Goal: Navigation & Orientation: Find specific page/section

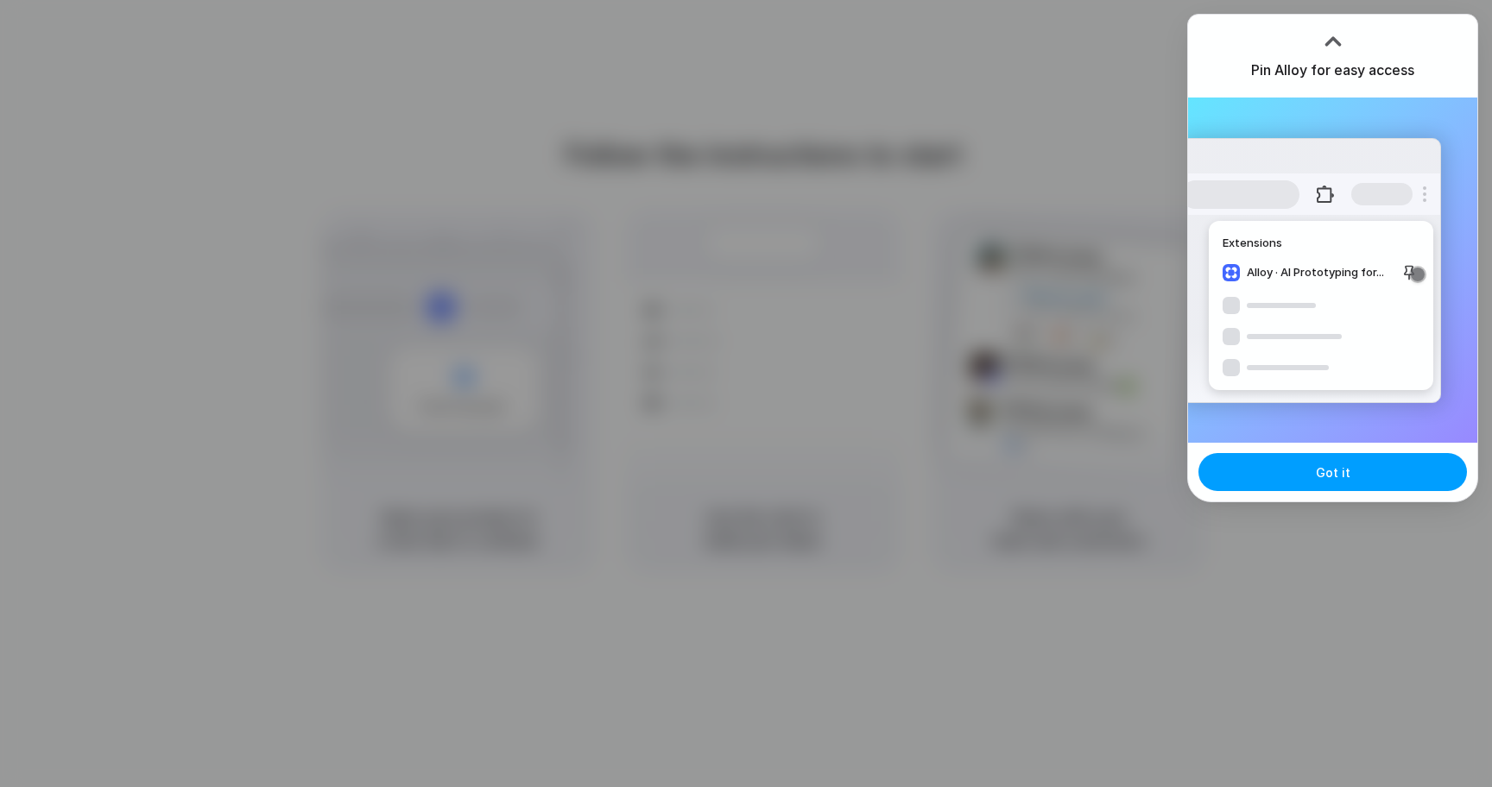
click at [1276, 457] on button "Got it" at bounding box center [1332, 472] width 268 height 38
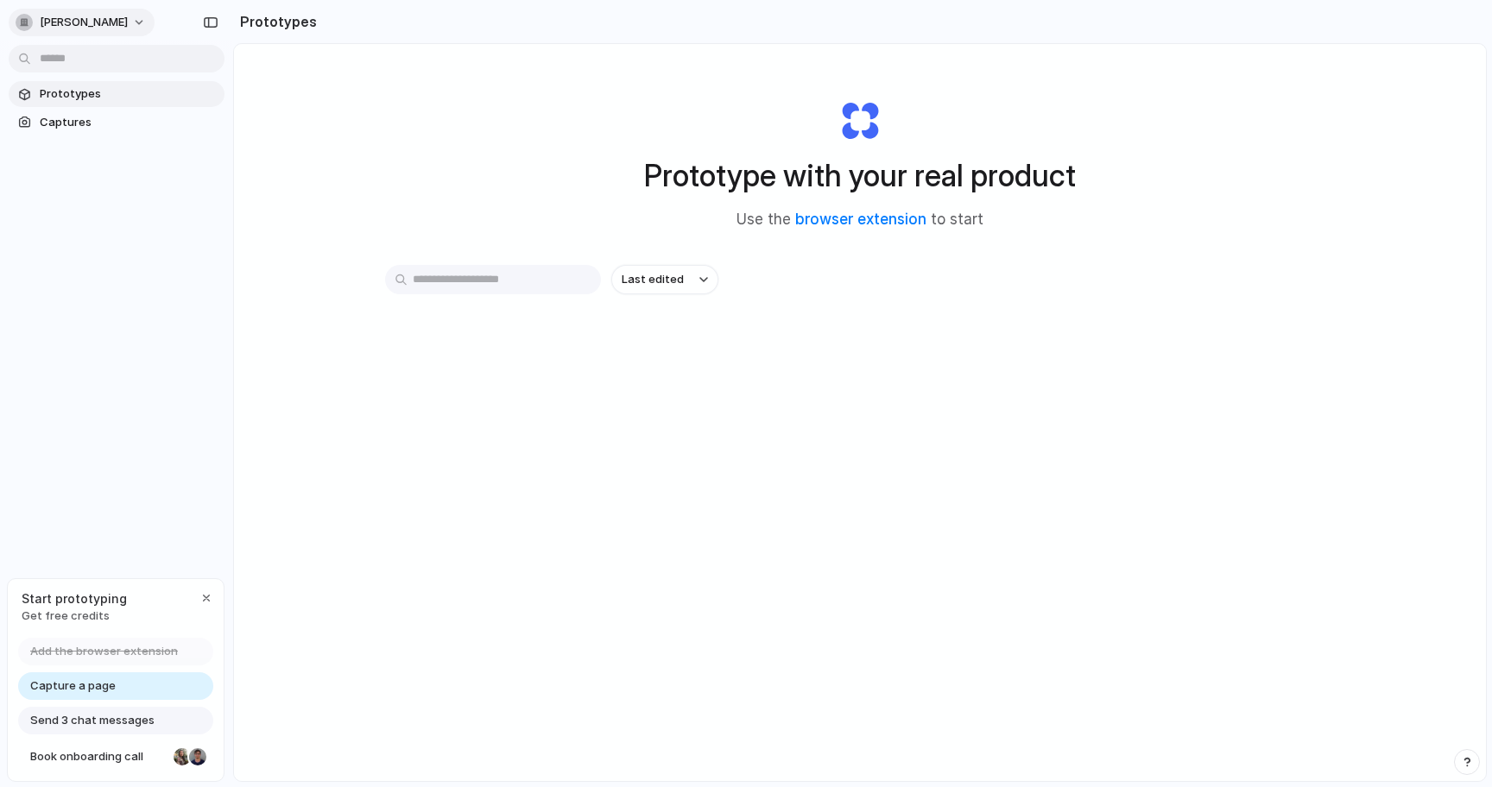
click at [86, 28] on span "[PERSON_NAME]" at bounding box center [84, 22] width 88 height 17
click at [72, 123] on span "Captures" at bounding box center [129, 122] width 178 height 17
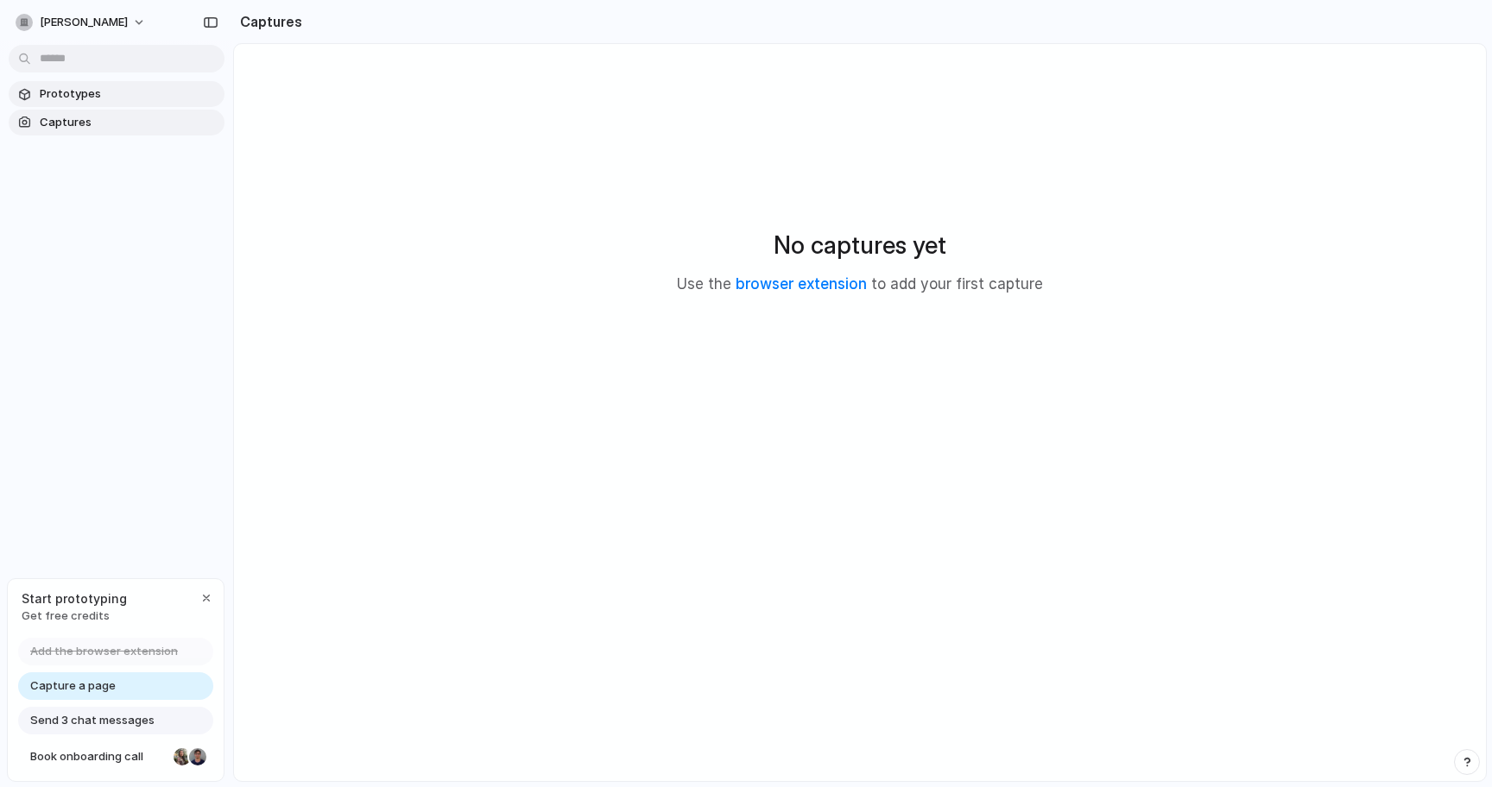
click at [71, 104] on link "Prototypes" at bounding box center [117, 94] width 216 height 26
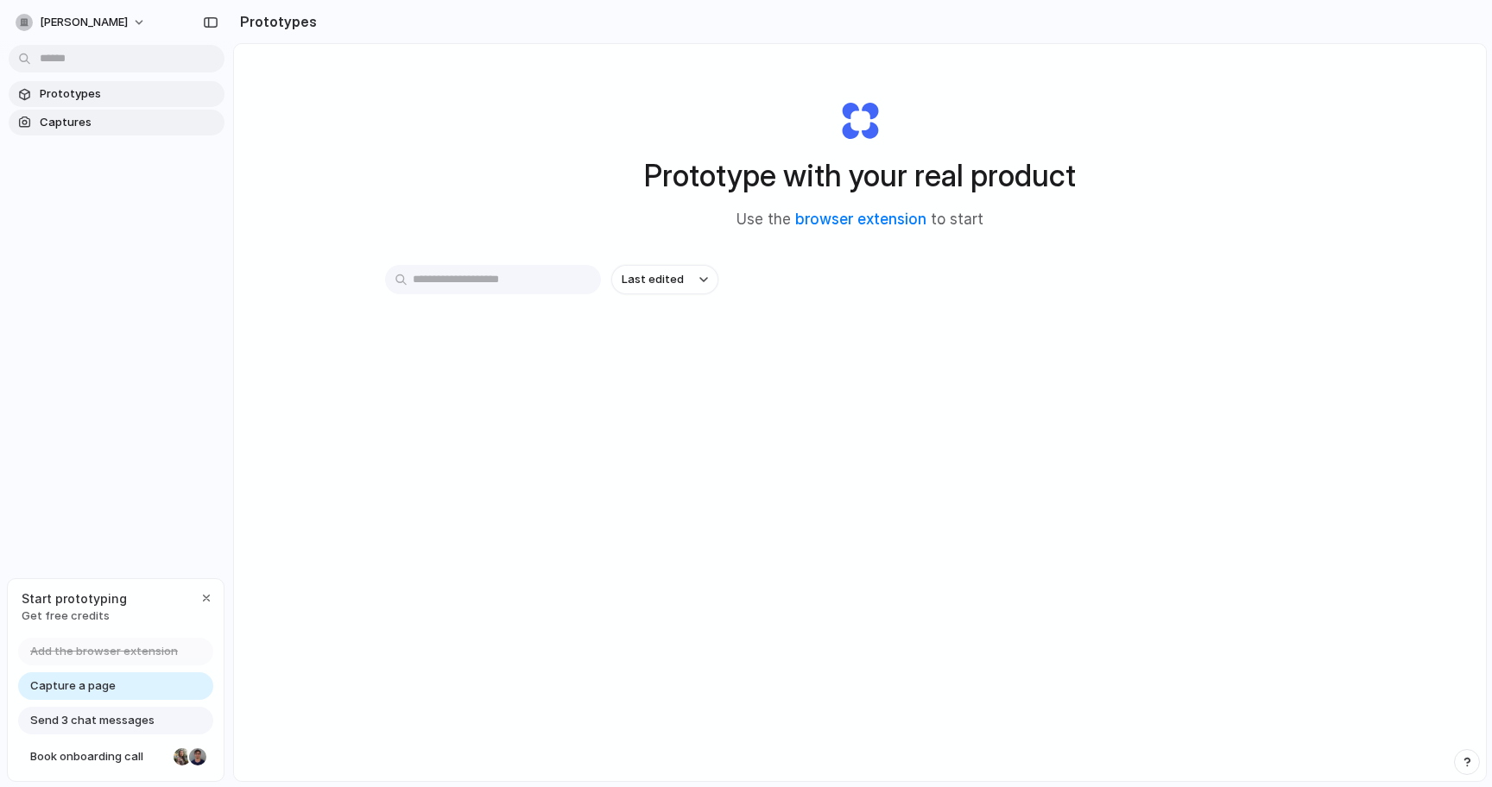
click at [70, 127] on span "Captures" at bounding box center [129, 122] width 178 height 17
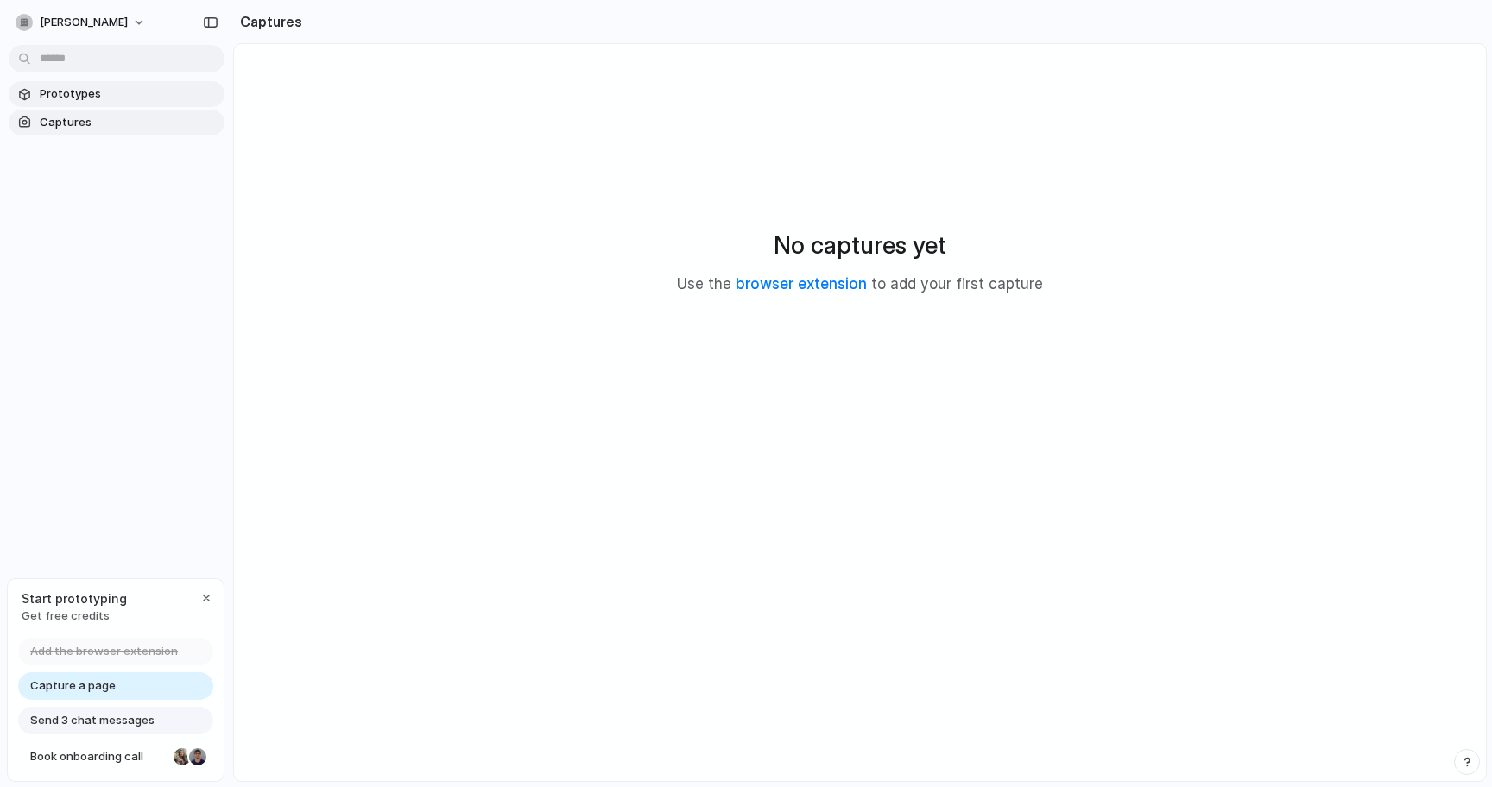
click at [70, 101] on span "Prototypes" at bounding box center [129, 93] width 178 height 17
